Goal: Obtain resource: Download file/media

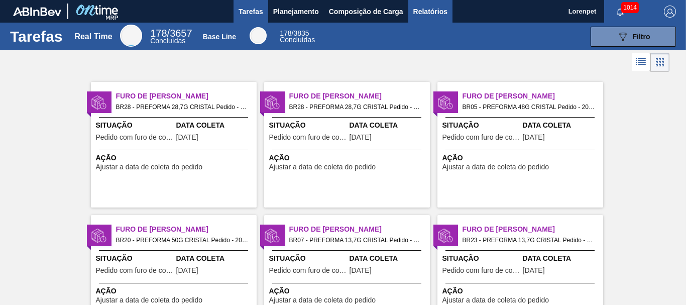
click at [436, 12] on span "Relatórios" at bounding box center [430, 12] width 34 height 12
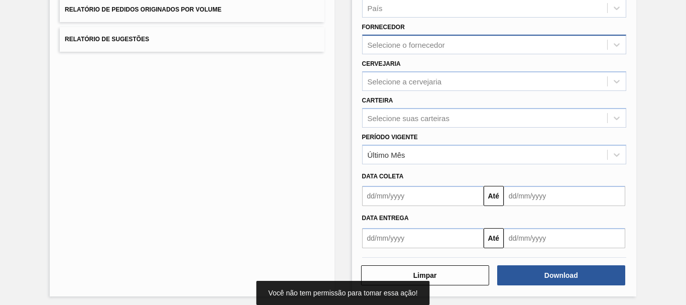
scroll to position [160, 0]
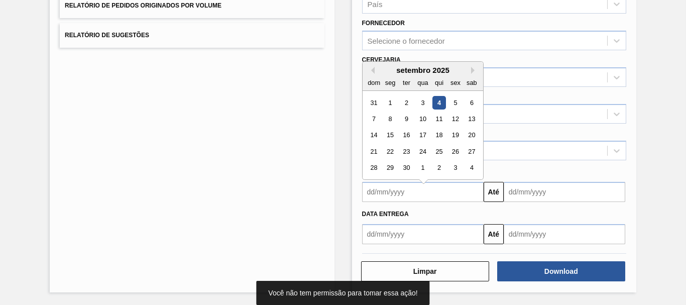
click at [391, 196] on input "text" at bounding box center [423, 192] width 122 height 20
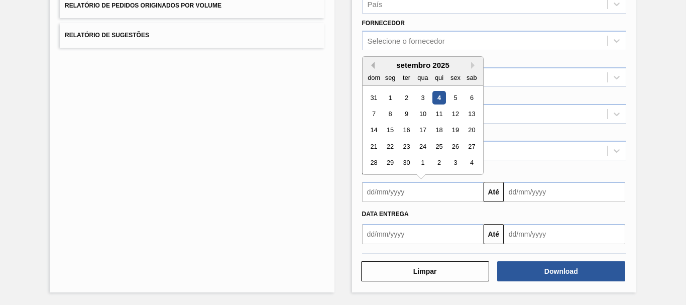
click at [371, 66] on button "Previous Month" at bounding box center [371, 65] width 7 height 7
click at [389, 163] on div "25" at bounding box center [390, 163] width 14 height 14
type input "[DATE]"
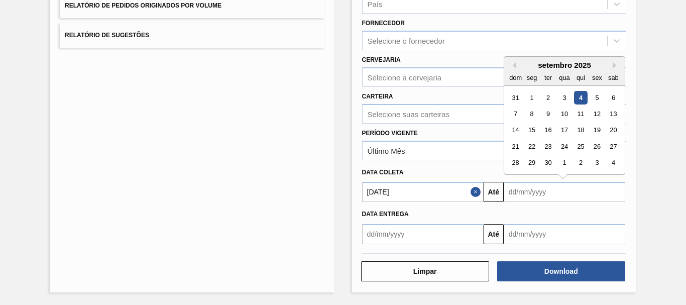
click at [519, 188] on input "text" at bounding box center [565, 192] width 122 height 20
click at [613, 164] on div "4" at bounding box center [614, 163] width 14 height 14
type input "[DATE]"
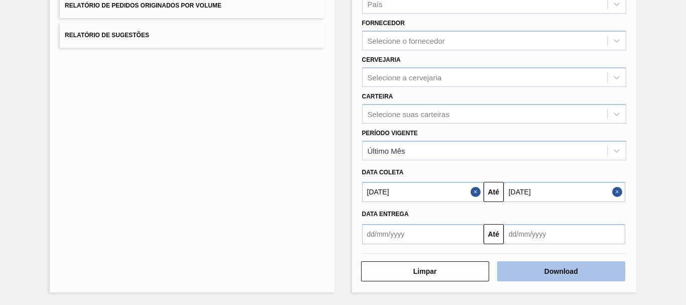
click at [561, 272] on button "Download" at bounding box center [561, 271] width 128 height 20
